Goal: Task Accomplishment & Management: Manage account settings

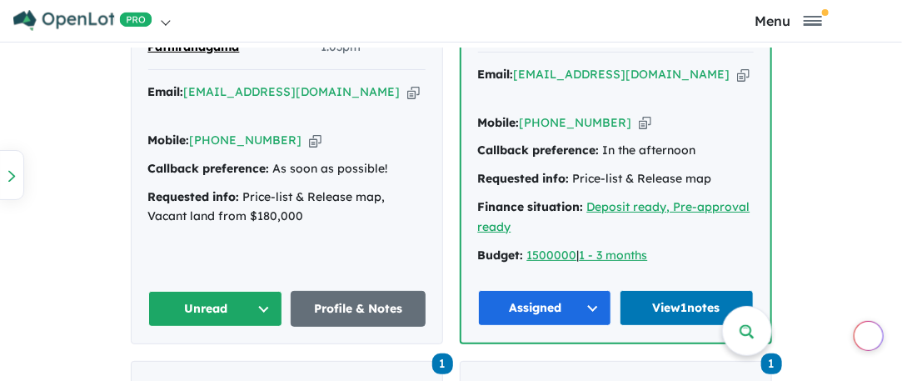
scroll to position [1083, 0]
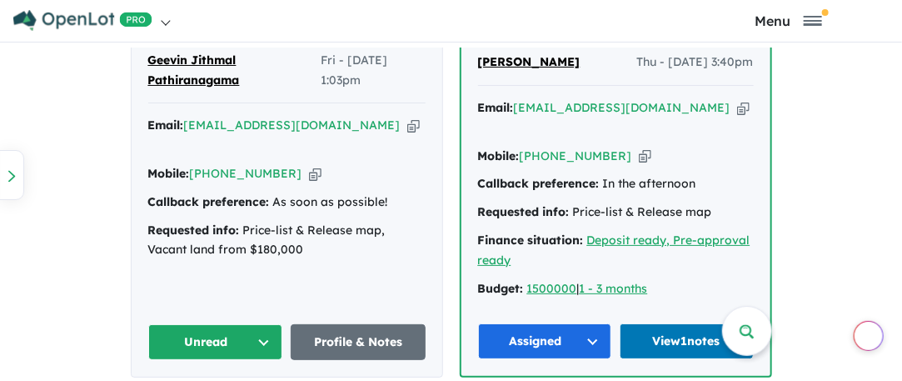
click at [237, 324] on button "Unread" at bounding box center [215, 342] width 135 height 36
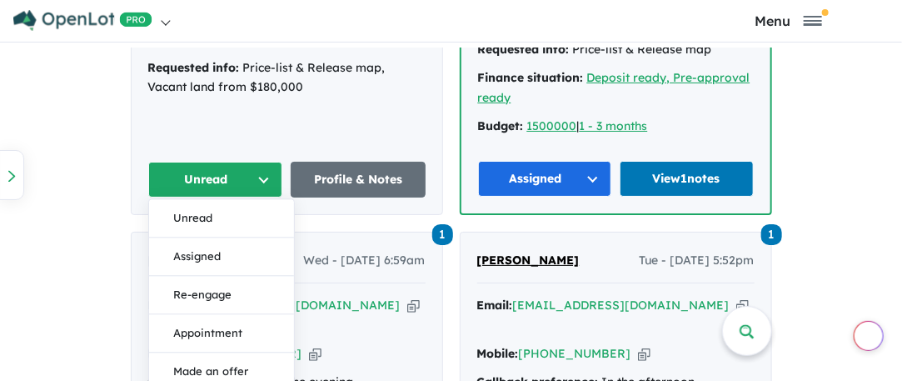
scroll to position [1250, 0]
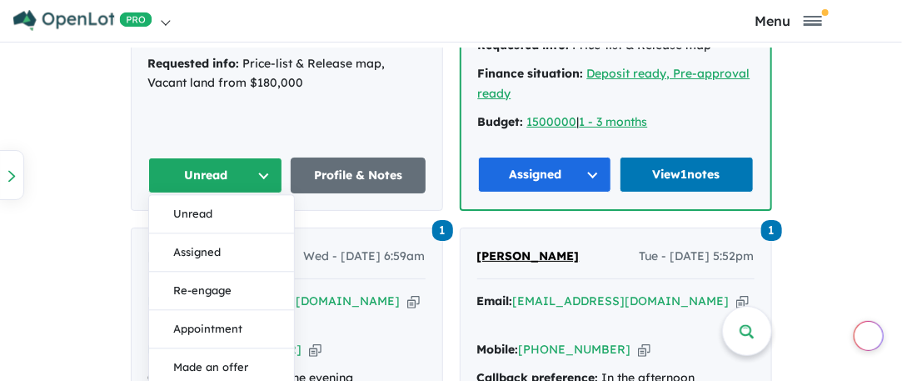
click at [187, 233] on button "Assigned" at bounding box center [221, 252] width 145 height 38
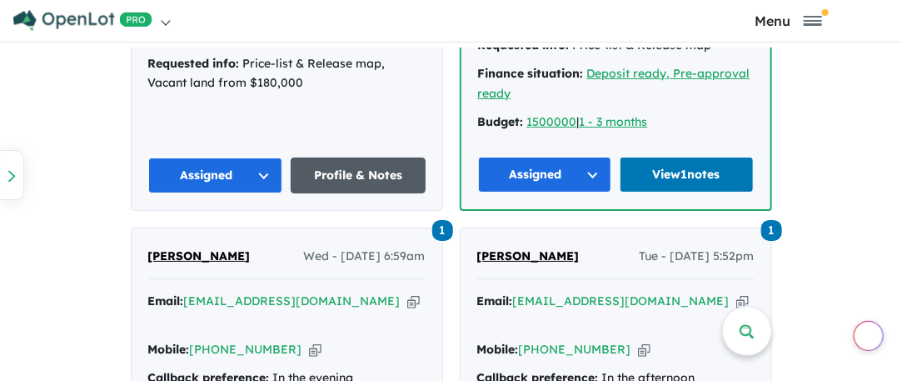
click at [339, 157] on link "Profile & Notes" at bounding box center [358, 175] width 135 height 36
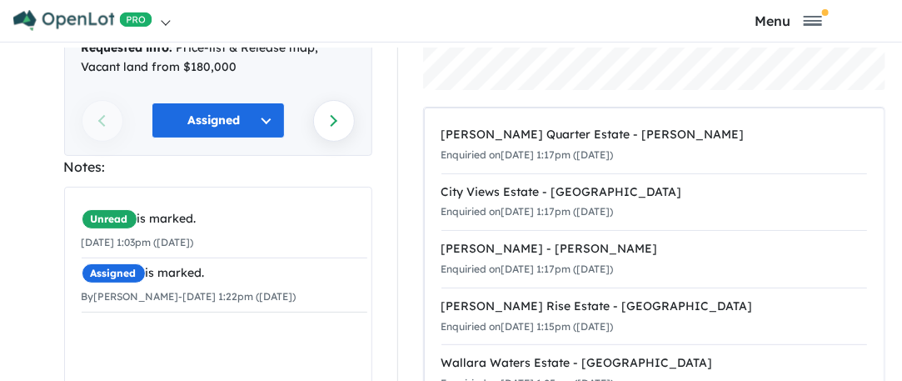
scroll to position [421, 0]
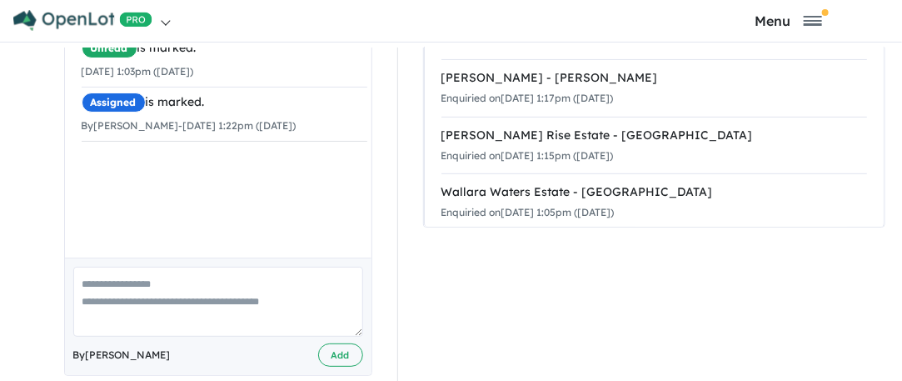
click at [85, 283] on textarea at bounding box center [218, 301] width 290 height 69
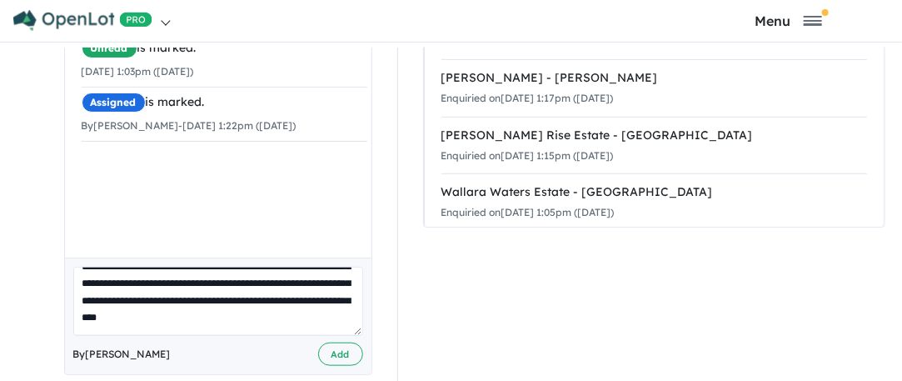
scroll to position [254, 0]
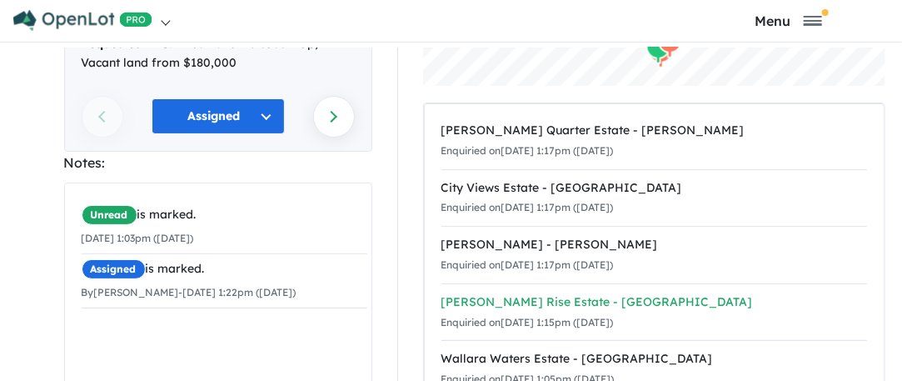
type textarea "**********"
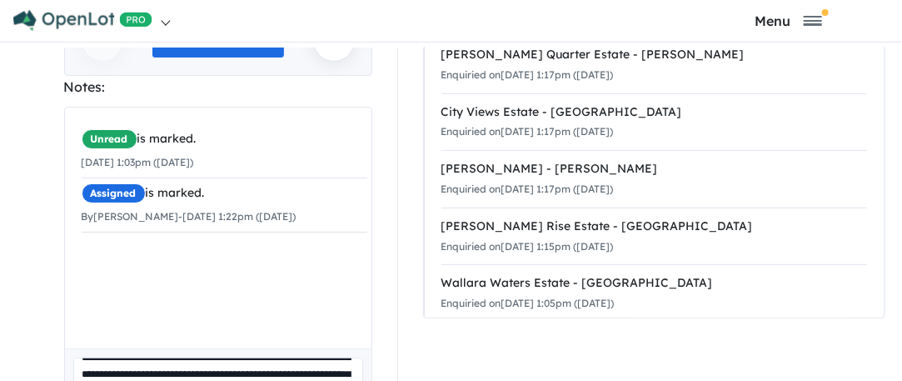
scroll to position [417, 0]
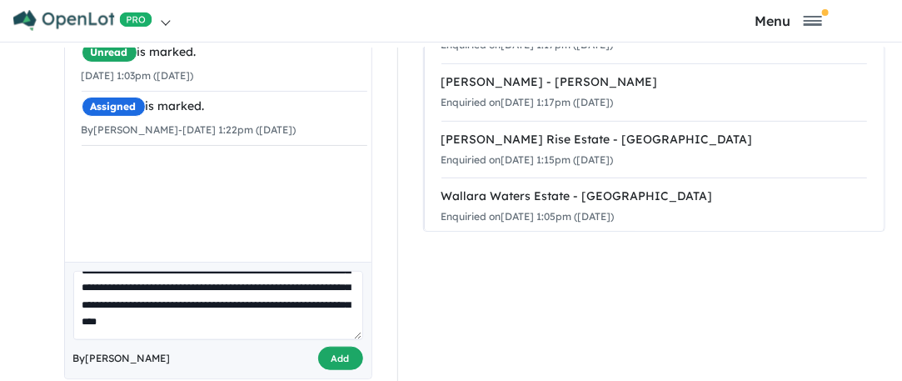
click at [329, 347] on button "Add" at bounding box center [340, 359] width 45 height 24
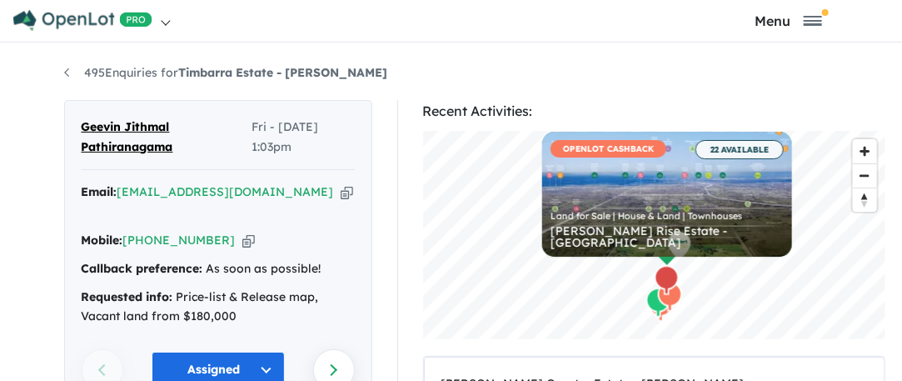
scroll to position [0, 0]
